Goal: Find specific page/section: Find specific page/section

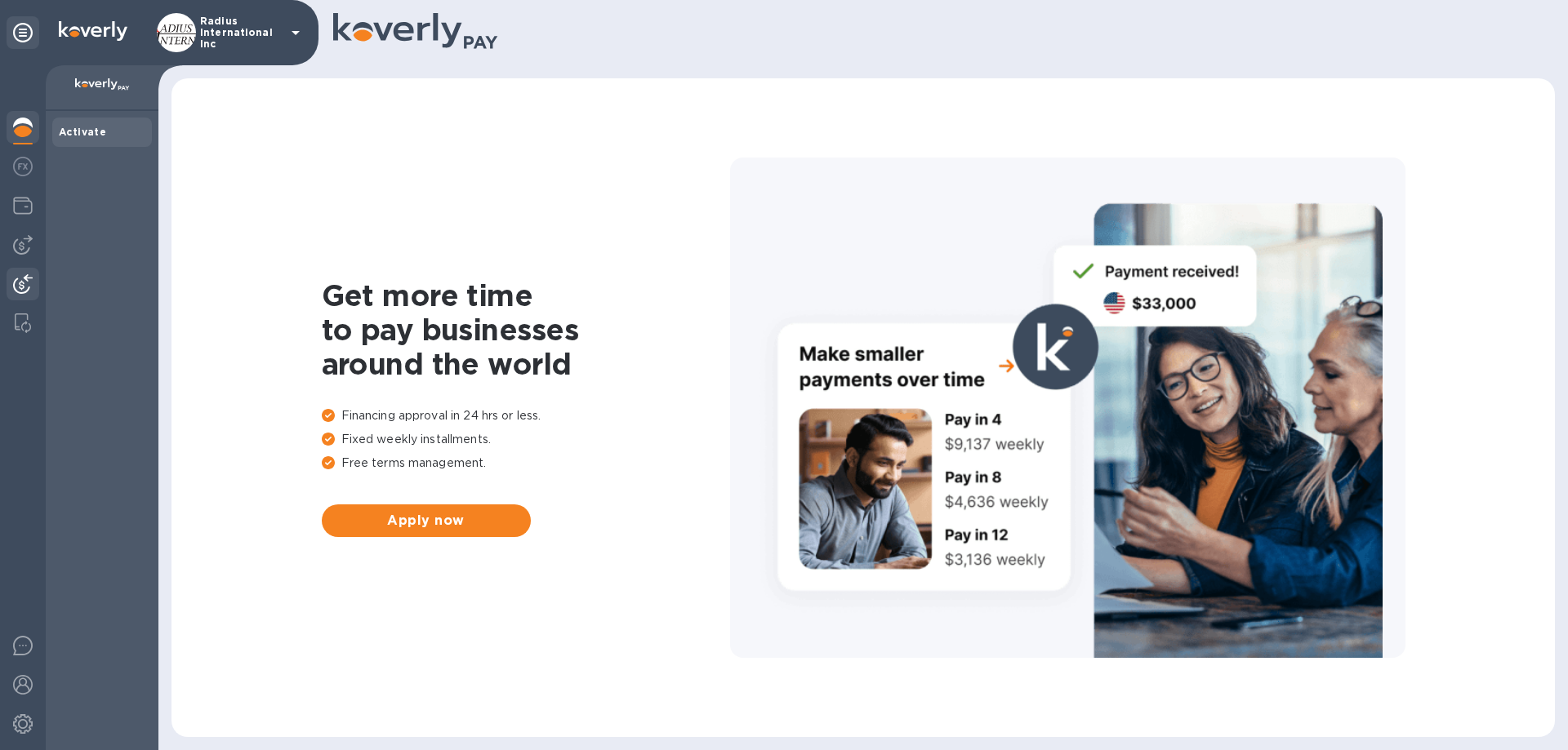
click at [23, 280] on img at bounding box center [23, 284] width 20 height 20
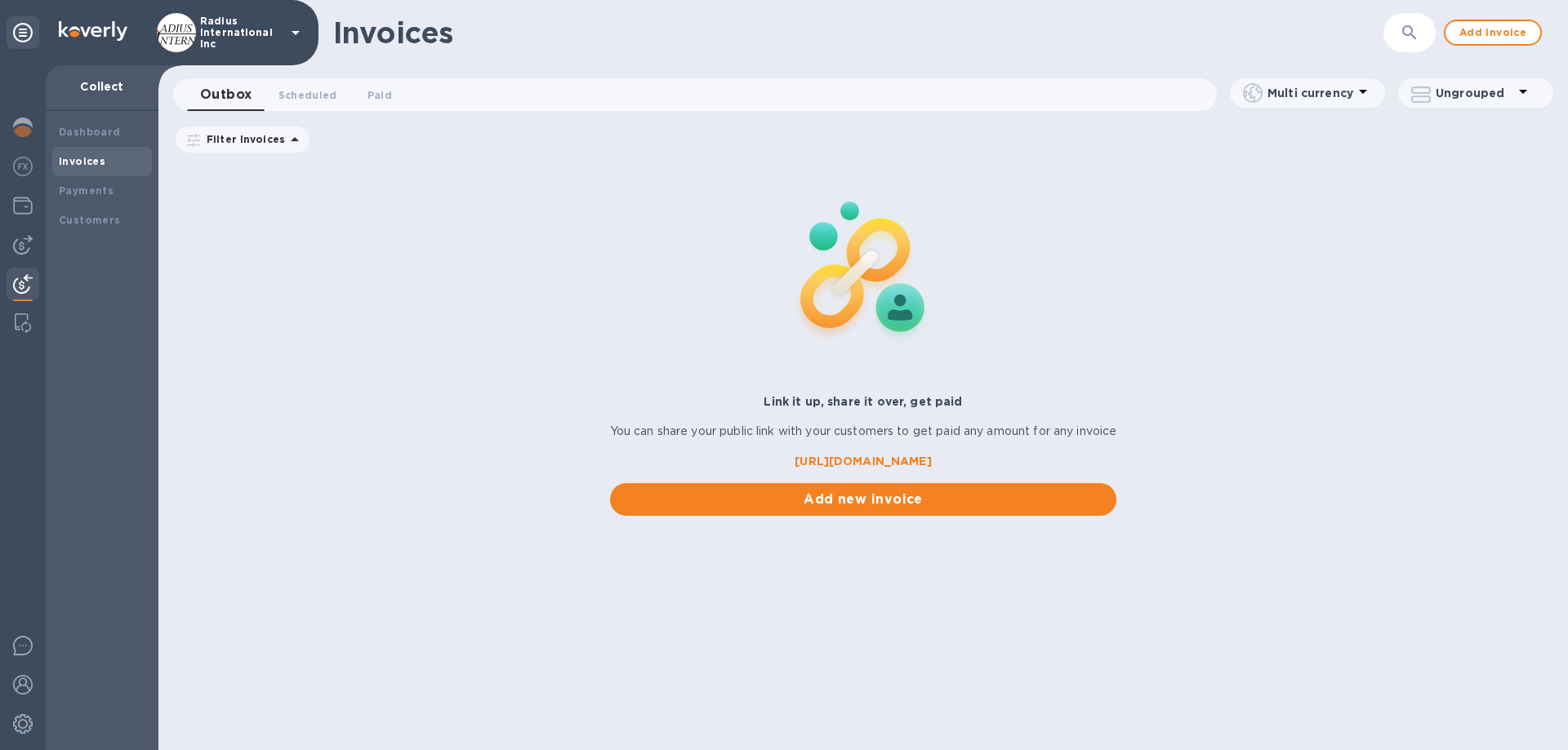
click at [96, 152] on div "Invoices" at bounding box center [102, 162] width 99 height 30
click at [100, 185] on b "Payments" at bounding box center [86, 191] width 55 height 12
